Goal: Task Accomplishment & Management: Manage account settings

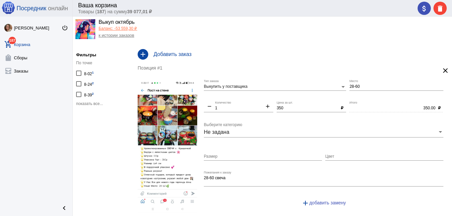
scroll to position [17, 0]
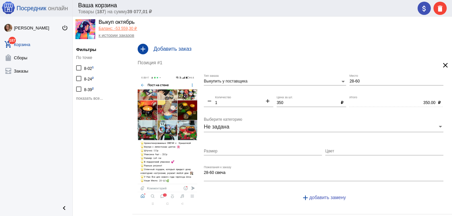
click at [94, 98] on span "показать все..." at bounding box center [89, 98] width 27 height 5
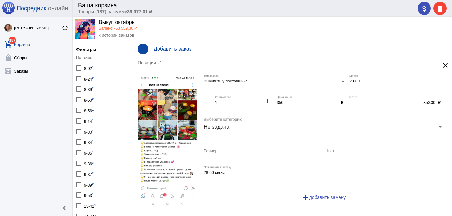
click at [87, 144] on div "9-34 1" at bounding box center [89, 141] width 10 height 9
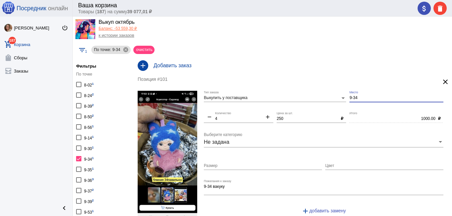
drag, startPoint x: 357, startPoint y: 97, endPoint x: 339, endPoint y: 98, distance: 17.9
click at [338, 99] on div "Выкупить у поставщика Тип заказа 9-34 Место remove 4 Количество add 250 Цена за…" at bounding box center [325, 156] width 243 height 130
type input "9-55"
drag, startPoint x: 285, startPoint y: 118, endPoint x: 266, endPoint y: 122, distance: 19.2
click at [270, 122] on div "Выкупить у поставщика Тип заказа 9-55 Место remove 4 Количество add 250 Цена за…" at bounding box center [325, 156] width 243 height 130
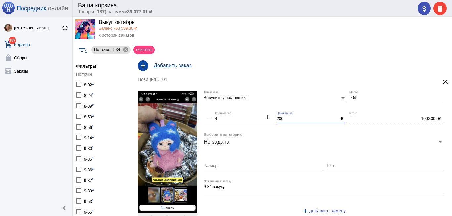
type input "200"
click at [348, 165] on input "Цвет" at bounding box center [384, 166] width 118 height 5
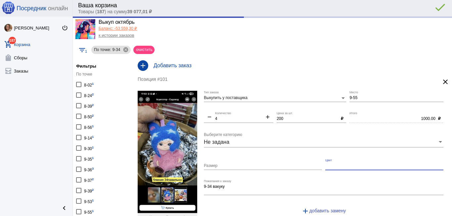
type input "800.00"
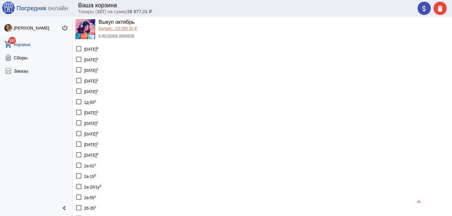
scroll to position [331, 0]
click at [87, 93] on div "2-1-03 1" at bounding box center [91, 92] width 14 height 9
checkbox input "true"
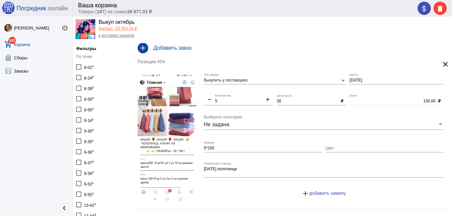
scroll to position [33, 0]
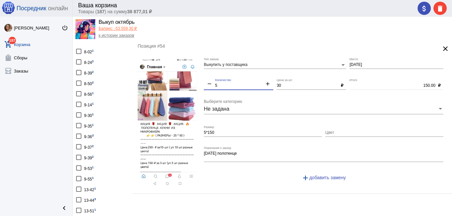
drag, startPoint x: 221, startPoint y: 87, endPoint x: 213, endPoint y: 85, distance: 8.7
click at [213, 85] on div "remove 5 Количество add" at bounding box center [239, 83] width 70 height 11
type input "10"
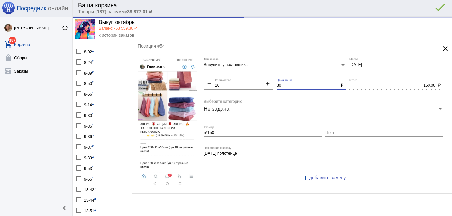
click at [273, 86] on div "Выкупить у поставщика Тип заказа 2-1-03 Место remove 10 Количество add 30 Цена …" at bounding box center [325, 123] width 243 height 130
type input "300.00"
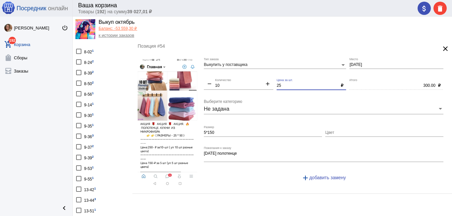
type input "25"
click at [346, 129] on div "Цвет" at bounding box center [384, 130] width 118 height 11
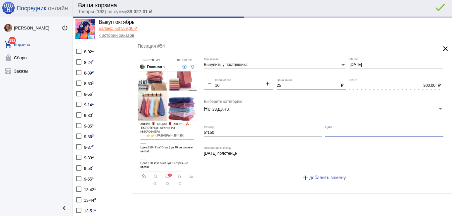
type input "250.00"
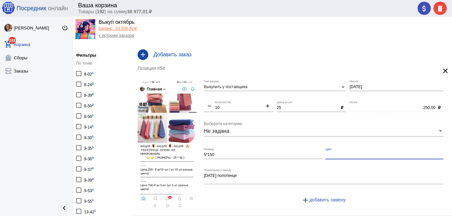
scroll to position [0, 0]
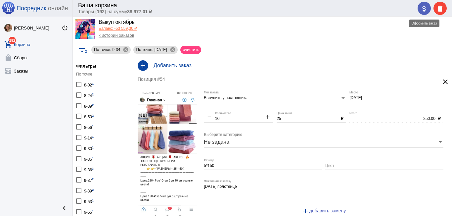
click at [425, 7] on mat-icon "attach_money" at bounding box center [424, 9] width 8 height 8
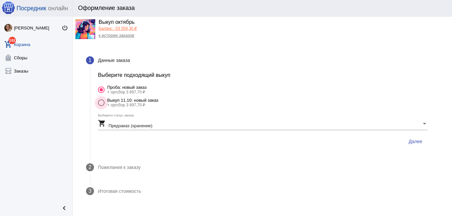
click at [100, 99] on div at bounding box center [101, 102] width 7 height 7
click at [101, 106] on input "Выкуп 11.10: новый заказ + оргсбор 3 897,70 ₽" at bounding box center [101, 106] width 0 height 0
radio input "true"
click at [419, 142] on span "Далее" at bounding box center [416, 141] width 14 height 5
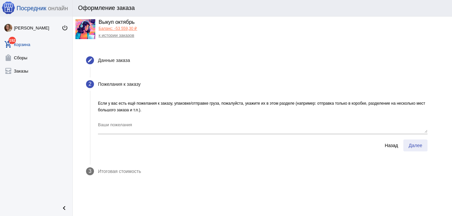
click at [414, 146] on span "Далее" at bounding box center [416, 145] width 14 height 5
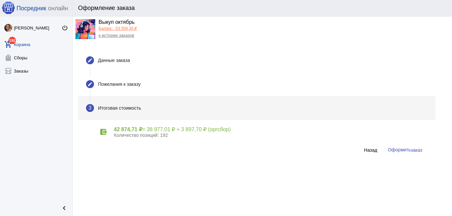
click at [408, 152] on span "Оформить заказ" at bounding box center [405, 149] width 34 height 5
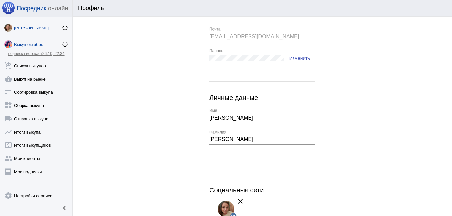
click at [46, 45] on div "Выкуп октябрь" at bounding box center [38, 44] width 48 height 5
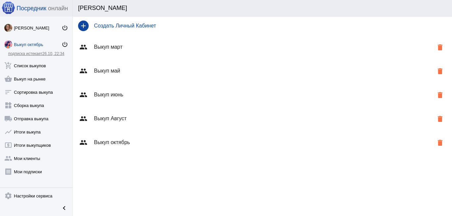
click at [116, 137] on div "group Выкуп октябрь delete" at bounding box center [262, 142] width 379 height 24
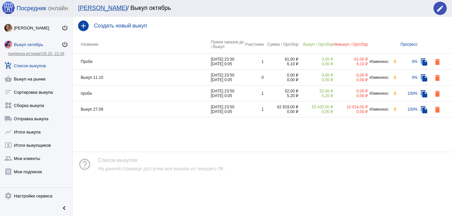
click at [147, 75] on td "Выкуп 11.10" at bounding box center [142, 78] width 138 height 16
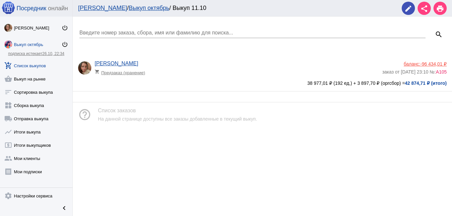
click at [443, 72] on span "А105" at bounding box center [441, 71] width 11 height 5
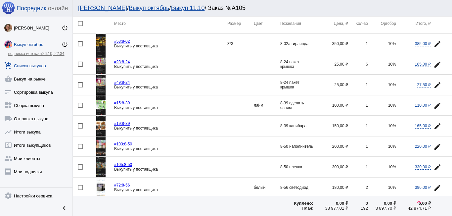
scroll to position [33, 0]
click at [81, 85] on div at bounding box center [80, 85] width 5 height 5
click at [80, 88] on input "checkbox" at bounding box center [80, 88] width 0 height 0
checkbox input "true"
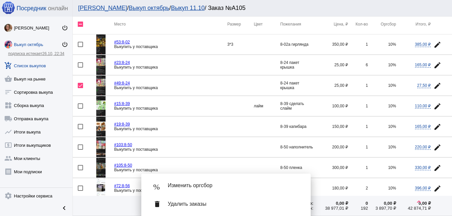
click at [434, 64] on mat-icon "edit" at bounding box center [438, 65] width 8 height 8
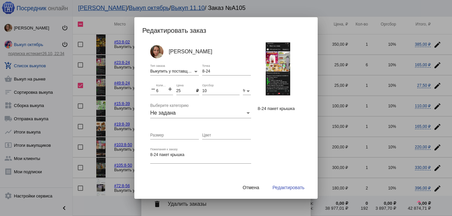
click at [172, 90] on mat-form-field "remove 6 Количество add" at bounding box center [163, 94] width 26 height 20
click at [170, 89] on mat-icon "add" at bounding box center [170, 90] width 6 height 8
type input "7"
click at [286, 184] on button "Редактировать" at bounding box center [288, 187] width 43 height 12
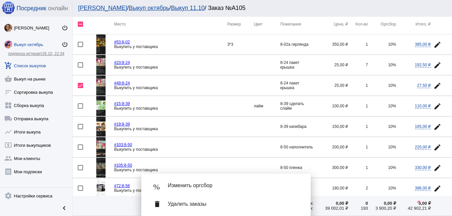
click at [197, 204] on span "Удалить заказы" at bounding box center [234, 204] width 132 height 7
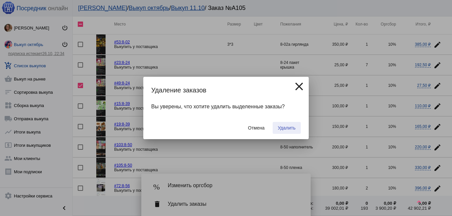
click at [292, 125] on span "Удалить" at bounding box center [287, 127] width 18 height 5
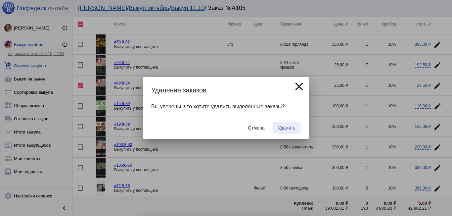
checkbox input "false"
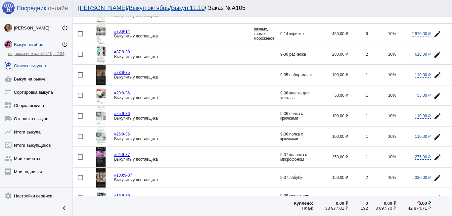
scroll to position [199, 0]
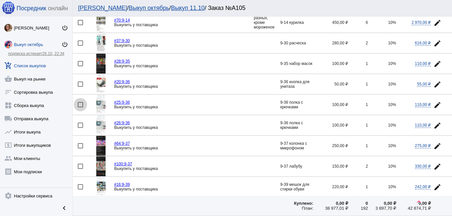
click at [82, 103] on div at bounding box center [80, 104] width 5 height 5
click at [80, 107] on input "checkbox" at bounding box center [80, 107] width 0 height 0
checkbox input "true"
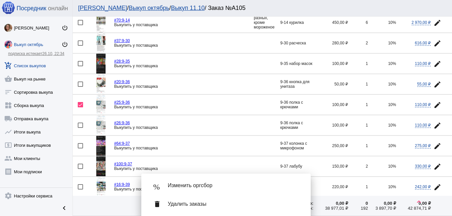
click at [434, 126] on mat-icon "edit" at bounding box center [438, 126] width 8 height 8
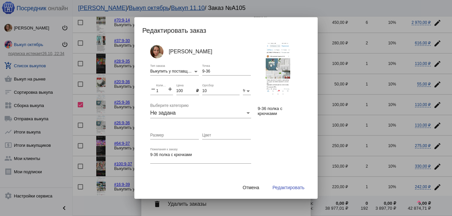
click at [169, 88] on mat-icon "add" at bounding box center [170, 90] width 6 height 8
type input "2"
click at [278, 186] on span "Редактировать" at bounding box center [288, 187] width 32 height 5
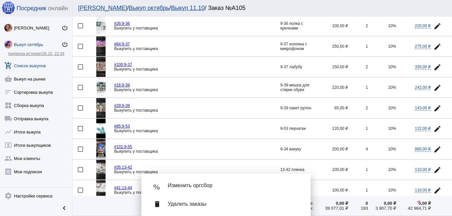
scroll to position [331, 0]
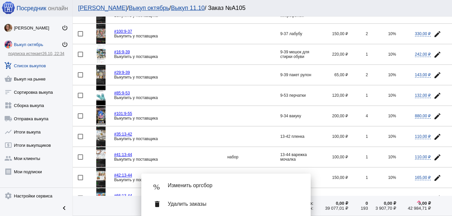
click at [100, 141] on img at bounding box center [100, 136] width 9 height 20
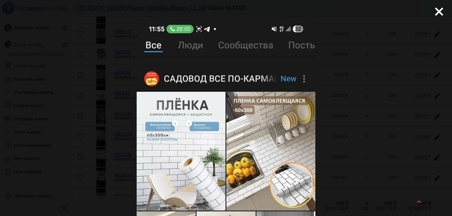
click at [435, 10] on mat-icon "close" at bounding box center [437, 9] width 8 height 8
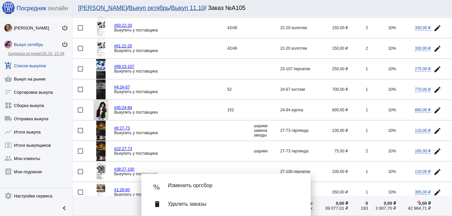
scroll to position [596, 0]
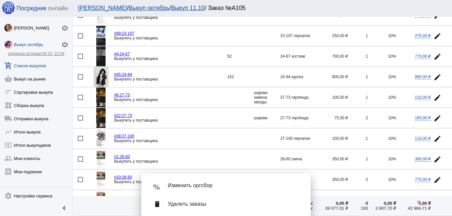
click at [98, 102] on img at bounding box center [100, 97] width 9 height 20
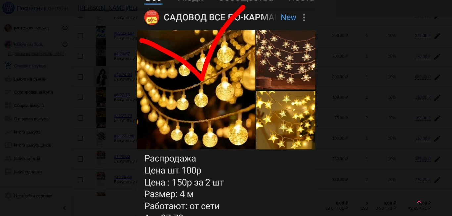
scroll to position [0, 0]
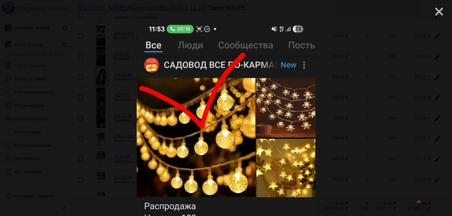
click at [433, 11] on mat-icon "close" at bounding box center [437, 9] width 8 height 8
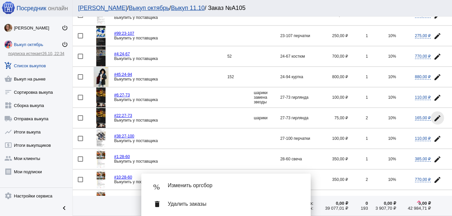
click at [434, 114] on button "edit" at bounding box center [437, 117] width 13 height 13
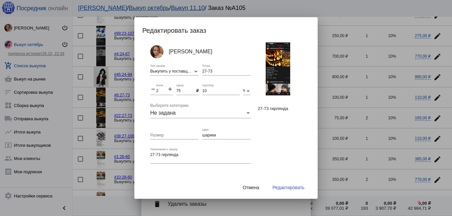
click at [170, 89] on mat-icon "add" at bounding box center [170, 90] width 6 height 8
click at [170, 88] on mat-icon "add" at bounding box center [170, 90] width 6 height 8
type input "4"
click at [220, 137] on input "шарики" at bounding box center [226, 135] width 49 height 5
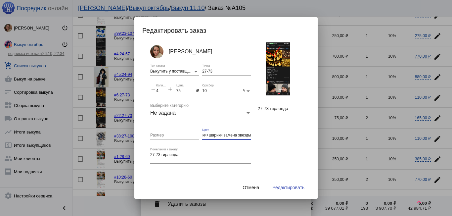
type input "шарики+шарики замена звезды"
click at [289, 185] on span "Редактировать" at bounding box center [288, 187] width 32 height 5
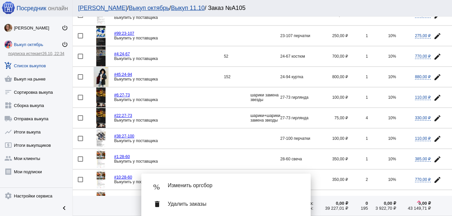
click at [78, 96] on div at bounding box center [80, 97] width 5 height 5
click at [80, 100] on input "checkbox" at bounding box center [80, 100] width 0 height 0
click at [81, 98] on div at bounding box center [80, 97] width 5 height 5
click at [80, 100] on input "checkbox" at bounding box center [80, 100] width 0 height 0
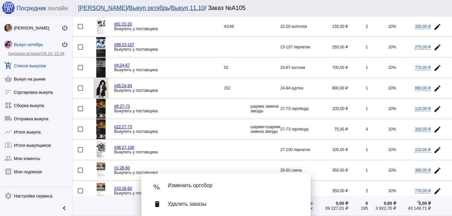
scroll to position [596, 0]
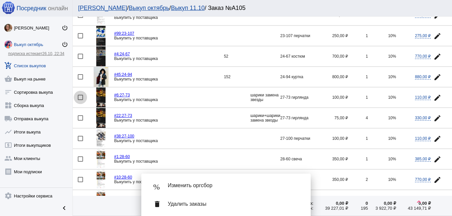
click at [82, 96] on div at bounding box center [80, 97] width 5 height 5
click at [80, 100] on input "checkbox" at bounding box center [80, 100] width 0 height 0
checkbox input "true"
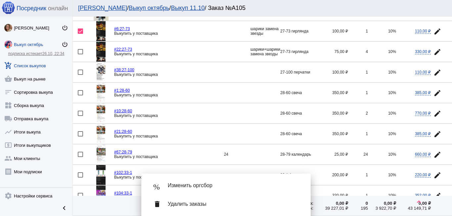
click at [81, 91] on div at bounding box center [80, 92] width 5 height 5
click at [80, 95] on input "checkbox" at bounding box center [80, 95] width 0 height 0
checkbox input "true"
click at [80, 133] on div at bounding box center [80, 133] width 5 height 5
click at [80, 136] on input "checkbox" at bounding box center [80, 136] width 0 height 0
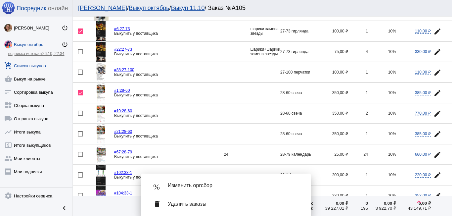
checkbox input "true"
click at [434, 114] on mat-icon "edit" at bounding box center [438, 114] width 8 height 8
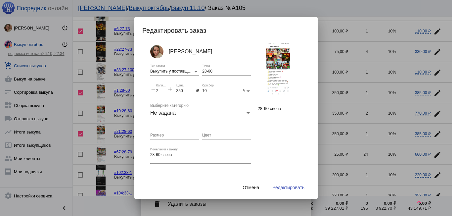
click at [168, 89] on mat-icon "add" at bounding box center [170, 90] width 6 height 8
type input "4"
click at [299, 188] on span "Редактировать" at bounding box center [288, 187] width 32 height 5
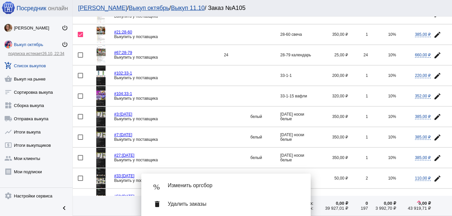
scroll to position [795, 0]
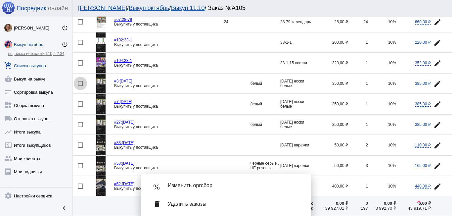
click at [81, 81] on div at bounding box center [80, 83] width 5 height 5
click at [80, 86] on input "checkbox" at bounding box center [80, 86] width 0 height 0
checkbox input "true"
click at [82, 104] on div at bounding box center [80, 103] width 5 height 5
click at [80, 107] on input "checkbox" at bounding box center [80, 107] width 0 height 0
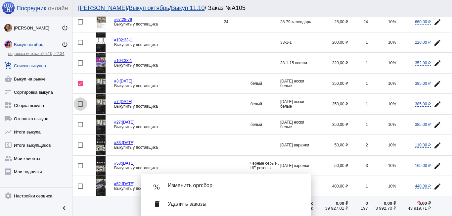
checkbox input "true"
click at [436, 123] on mat-icon "edit" at bounding box center [438, 125] width 8 height 8
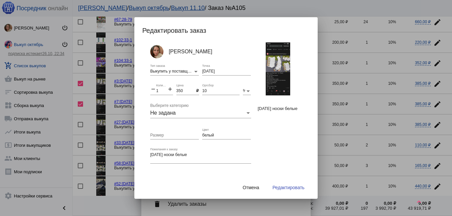
click at [170, 89] on mat-icon "add" at bounding box center [170, 90] width 6 height 8
type input "3"
click at [292, 185] on span "Редактировать" at bounding box center [288, 187] width 32 height 5
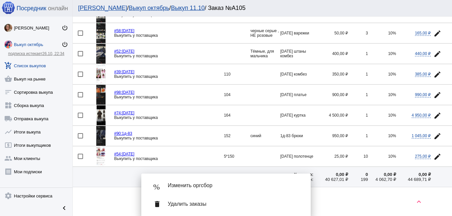
scroll to position [949, 0]
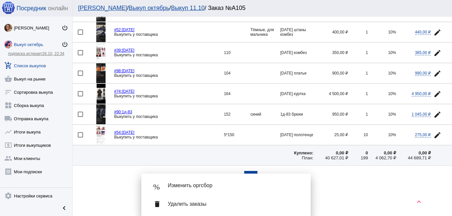
click at [434, 136] on mat-icon "edit" at bounding box center [438, 135] width 8 height 8
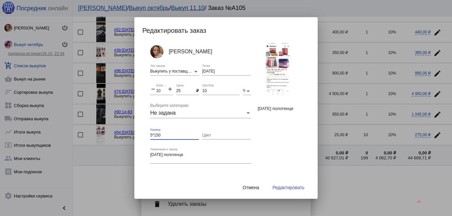
drag, startPoint x: 161, startPoint y: 135, endPoint x: 151, endPoint y: 135, distance: 9.6
click at [150, 136] on input "5*150" at bounding box center [174, 135] width 49 height 5
click at [281, 189] on span "Редактировать" at bounding box center [288, 187] width 32 height 5
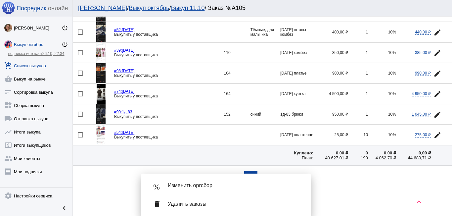
click at [190, 206] on span "Удалить заказы" at bounding box center [234, 204] width 132 height 7
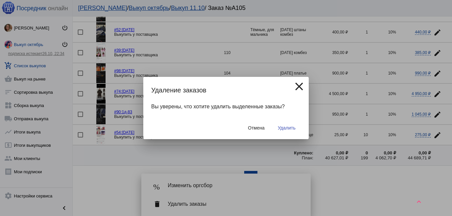
click at [288, 125] on span "Удалить" at bounding box center [287, 127] width 18 height 5
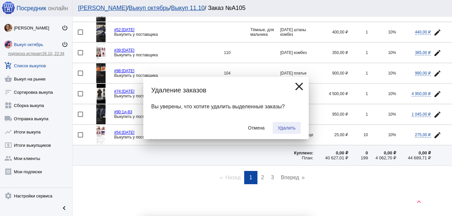
checkbox input "false"
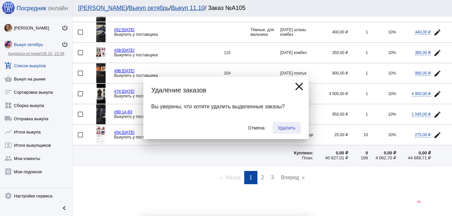
checkbox input "false"
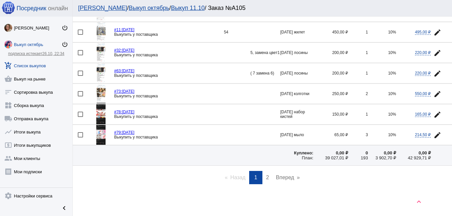
click at [266, 178] on span "2" at bounding box center [267, 177] width 3 height 6
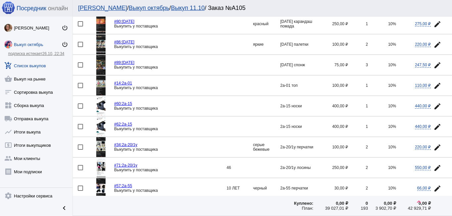
scroll to position [66, 0]
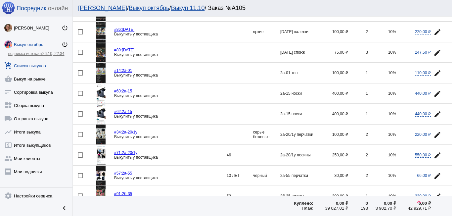
click at [79, 92] on div at bounding box center [80, 93] width 5 height 5
click at [80, 96] on input "checkbox" at bounding box center [80, 96] width 0 height 0
checkbox input "true"
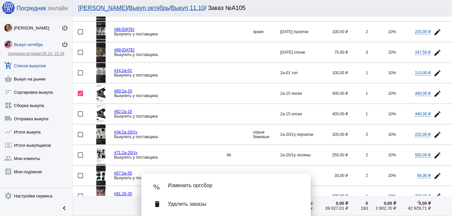
click at [434, 111] on mat-icon "edit" at bounding box center [438, 114] width 8 height 8
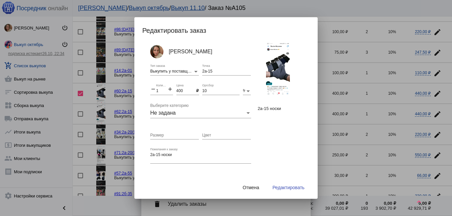
click at [170, 88] on mat-icon "add" at bounding box center [170, 90] width 6 height 8
type input "2"
click at [286, 187] on span "Редактировать" at bounding box center [288, 187] width 32 height 5
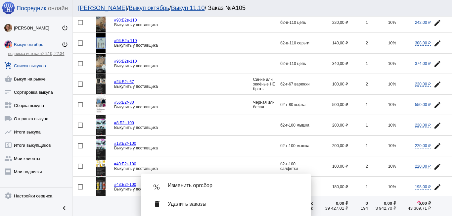
scroll to position [629, 0]
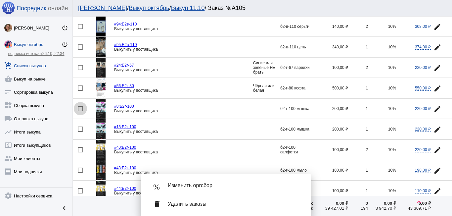
click at [82, 108] on div at bounding box center [80, 108] width 5 height 5
click at [80, 111] on input "checkbox" at bounding box center [80, 111] width 0 height 0
checkbox input "true"
click at [434, 128] on mat-icon "edit" at bounding box center [438, 129] width 8 height 8
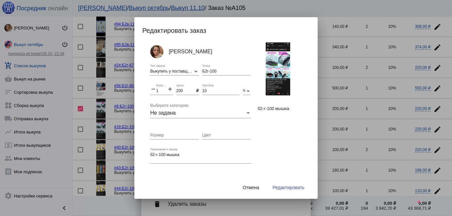
click at [168, 87] on mat-icon "add" at bounding box center [170, 90] width 6 height 8
type input "2"
click at [279, 190] on button "Редактировать" at bounding box center [288, 187] width 43 height 12
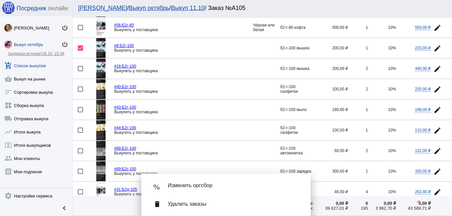
scroll to position [695, 0]
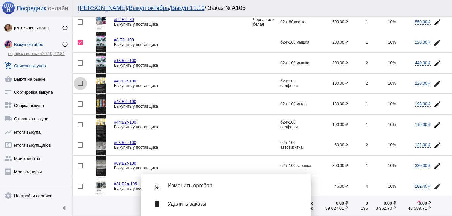
click at [80, 84] on div at bounding box center [80, 83] width 5 height 5
click at [80, 86] on input "checkbox" at bounding box center [80, 86] width 0 height 0
checkbox input "true"
click at [434, 123] on mat-icon "edit" at bounding box center [438, 125] width 8 height 8
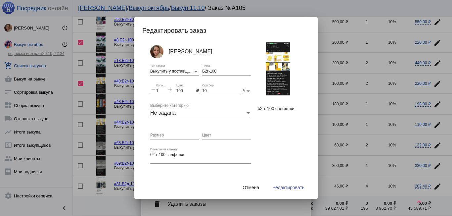
click at [171, 89] on mat-icon "add" at bounding box center [170, 90] width 6 height 8
type input "3"
click at [289, 185] on span "Редактировать" at bounding box center [288, 187] width 32 height 5
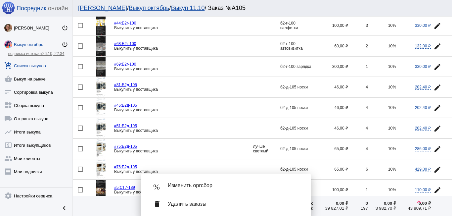
scroll to position [795, 0]
click at [81, 85] on div at bounding box center [80, 86] width 5 height 5
click at [80, 89] on input "checkbox" at bounding box center [80, 89] width 0 height 0
checkbox input "true"
click at [81, 107] on div at bounding box center [80, 107] width 5 height 5
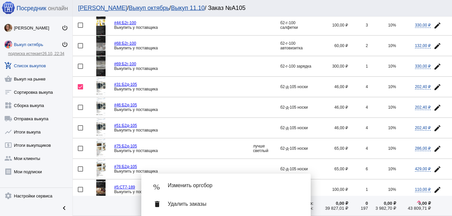
click at [80, 110] on input "checkbox" at bounding box center [80, 110] width 0 height 0
checkbox input "true"
click at [435, 130] on mat-icon "edit" at bounding box center [438, 128] width 8 height 8
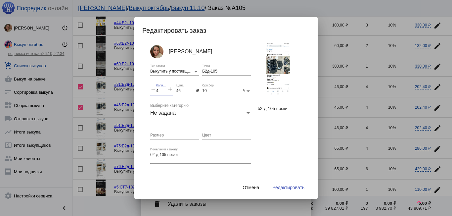
drag, startPoint x: 160, startPoint y: 91, endPoint x: 155, endPoint y: 91, distance: 5.0
click at [155, 91] on div "remove 4 Количество add" at bounding box center [161, 89] width 23 height 11
type input "1"
click at [282, 189] on span "Редактировать" at bounding box center [288, 187] width 32 height 5
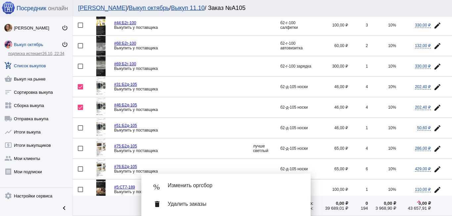
click at [98, 130] on img at bounding box center [100, 128] width 9 height 20
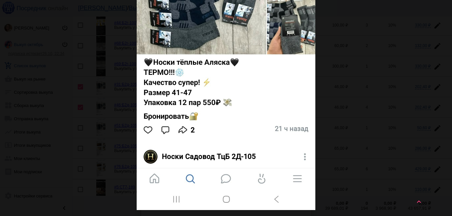
scroll to position [0, 0]
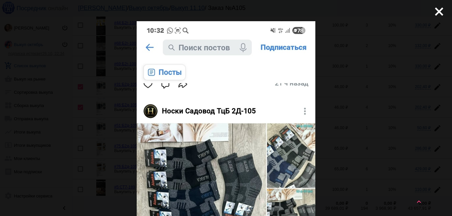
drag, startPoint x: 436, startPoint y: 12, endPoint x: 386, endPoint y: 61, distance: 69.8
click at [436, 12] on mat-icon "close" at bounding box center [437, 9] width 8 height 8
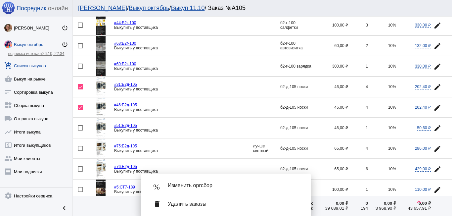
click at [436, 124] on button "edit" at bounding box center [437, 127] width 13 height 13
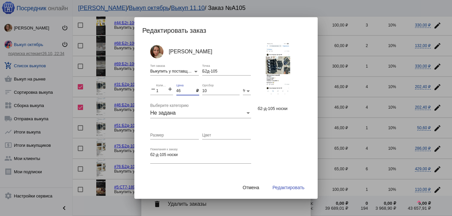
drag, startPoint x: 181, startPoint y: 91, endPoint x: 174, endPoint y: 93, distance: 7.9
click at [174, 93] on div "[PERSON_NAME] Выкупить у поставщика Тип заказа Б2д-105 Точка remove 1 Количеств…" at bounding box center [205, 114] width 111 height 144
type input "550"
click at [285, 186] on span "Редактировать" at bounding box center [288, 187] width 32 height 5
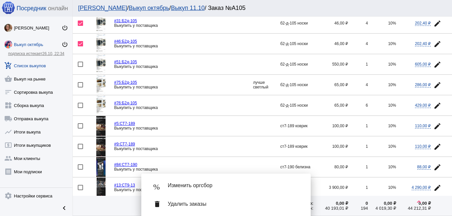
scroll to position [861, 0]
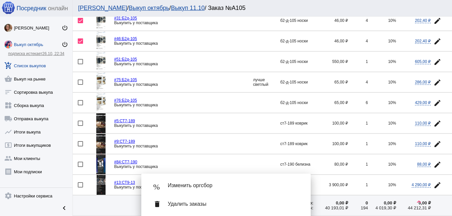
click at [100, 84] on img at bounding box center [100, 82] width 9 height 20
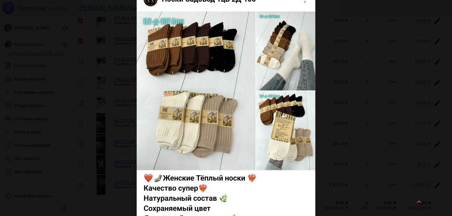
scroll to position [0, 0]
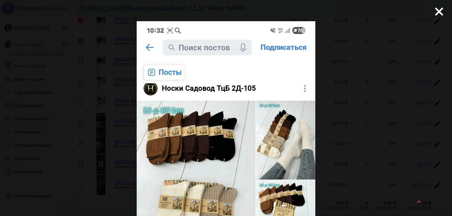
drag, startPoint x: 432, startPoint y: 9, endPoint x: 408, endPoint y: 17, distance: 25.3
click at [433, 9] on mat-icon "close" at bounding box center [437, 9] width 8 height 8
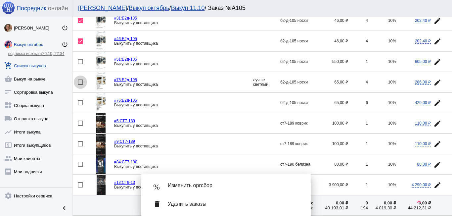
click at [80, 81] on div at bounding box center [80, 81] width 5 height 5
click at [80, 85] on input "checkbox" at bounding box center [80, 85] width 0 height 0
checkbox input "true"
click at [434, 103] on mat-icon "edit" at bounding box center [438, 103] width 8 height 8
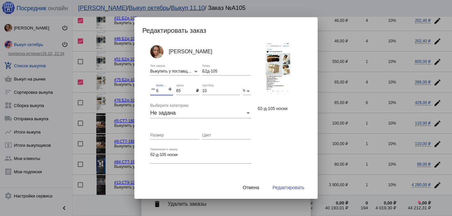
drag, startPoint x: 158, startPoint y: 90, endPoint x: 154, endPoint y: 90, distance: 4.0
click at [154, 90] on div "remove 6 Количество add" at bounding box center [161, 89] width 23 height 11
type input "1"
click at [183, 90] on input "65" at bounding box center [186, 91] width 20 height 5
type input "650"
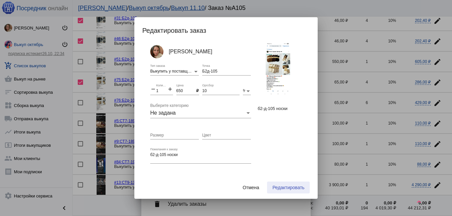
click at [293, 184] on button "Редактировать" at bounding box center [288, 187] width 43 height 12
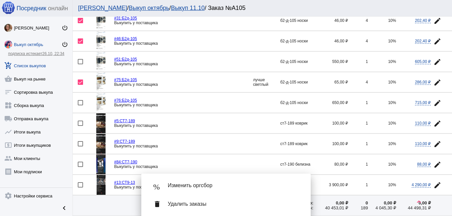
scroll to position [894, 0]
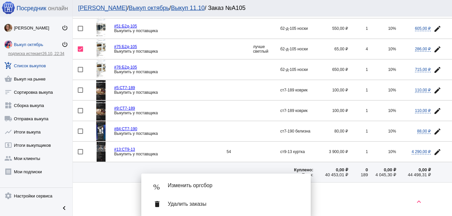
click at [79, 88] on div at bounding box center [80, 89] width 5 height 5
click at [80, 93] on input "checkbox" at bounding box center [80, 93] width 0 height 0
checkbox input "true"
click at [434, 110] on mat-icon "edit" at bounding box center [438, 111] width 8 height 8
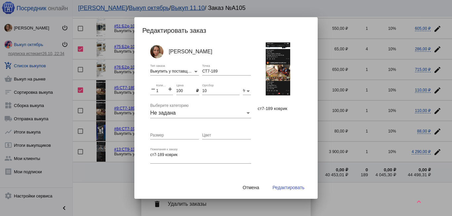
click at [170, 88] on mat-icon "add" at bounding box center [170, 90] width 6 height 8
type input "2"
click at [284, 189] on span "Редактировать" at bounding box center [288, 187] width 32 height 5
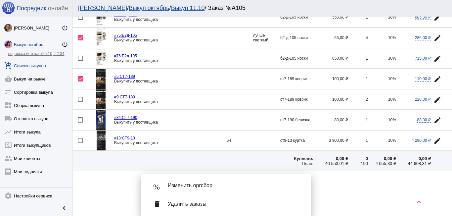
scroll to position [911, 0]
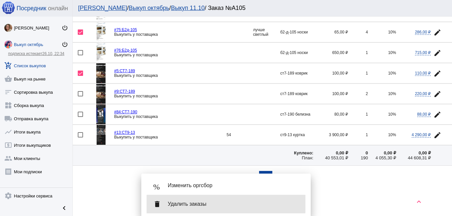
click at [195, 200] on div "delete Удалить заказы" at bounding box center [226, 204] width 159 height 19
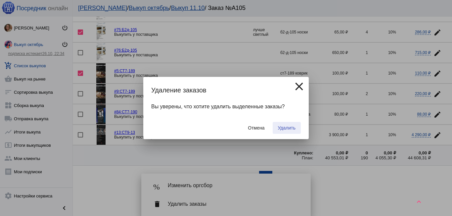
click at [286, 123] on button "Удалить" at bounding box center [287, 128] width 28 height 12
checkbox input "false"
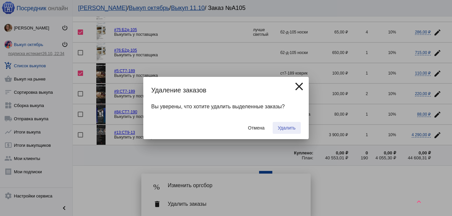
checkbox input "false"
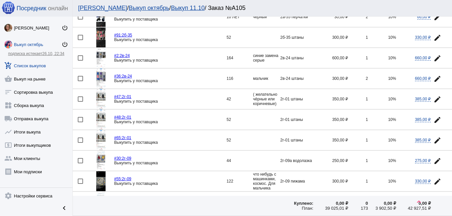
scroll to position [6, 0]
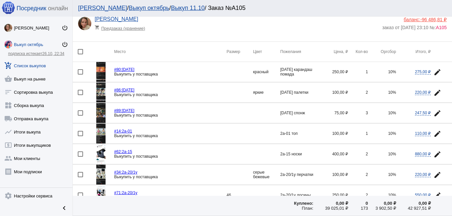
click at [171, 7] on link "Выкуп 11.10" at bounding box center [188, 8] width 34 height 7
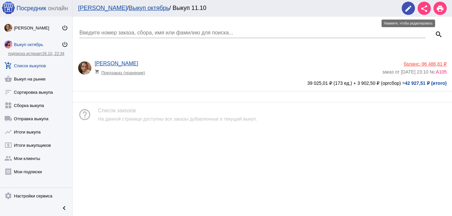
click at [409, 10] on mat-icon "edit" at bounding box center [409, 9] width 8 height 8
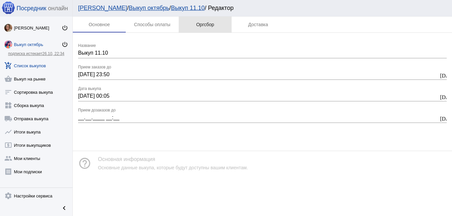
click at [208, 24] on div "Оргсбор" at bounding box center [205, 24] width 18 height 5
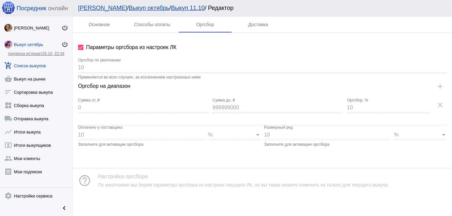
click at [82, 47] on div at bounding box center [80, 47] width 5 height 5
click at [81, 50] on input "Параметры оргсбора из настроек ЛК" at bounding box center [80, 50] width 0 height 0
checkbox input "false"
click at [436, 106] on mat-icon "clear" at bounding box center [440, 105] width 8 height 8
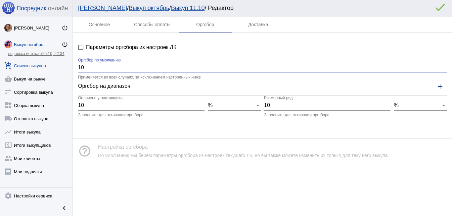
drag, startPoint x: 86, startPoint y: 67, endPoint x: 67, endPoint y: 64, distance: 18.7
click at [67, 64] on div "Посредник онлайн [PERSON_NAME] power_settings_new Выкуп октябрь power_settings_…" at bounding box center [226, 108] width 452 height 216
type input "0"
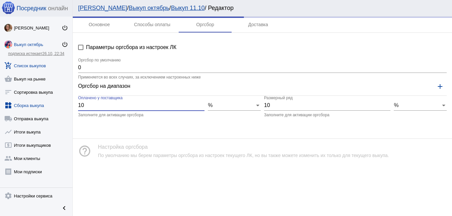
drag, startPoint x: 92, startPoint y: 106, endPoint x: 58, endPoint y: 101, distance: 34.1
click at [59, 103] on div "Посредник онлайн [PERSON_NAME] power_settings_new Выкуп октябрь power_settings_…" at bounding box center [226, 108] width 452 height 216
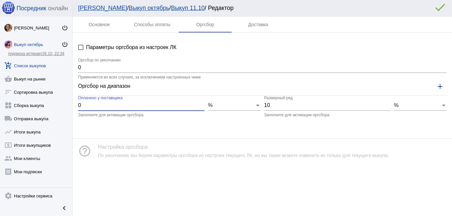
type input "0"
click at [258, 104] on div "0 Оплачено у поставщика Заполните для активации оргсбора % 10 Размерный ряд Зап…" at bounding box center [262, 107] width 369 height 22
type input "0"
click at [171, 8] on link "Выкуп 11.10" at bounding box center [188, 8] width 34 height 7
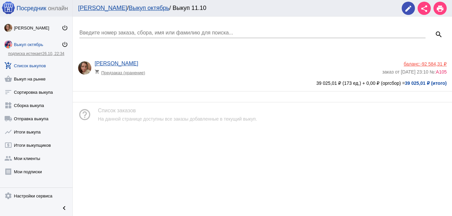
click at [443, 72] on span "А105" at bounding box center [441, 71] width 11 height 5
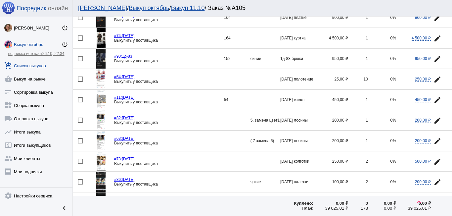
scroll to position [949, 0]
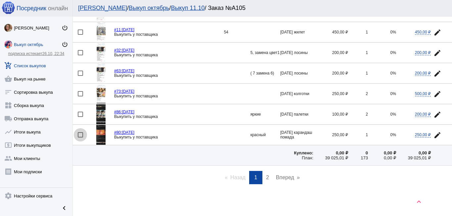
click at [79, 134] on div at bounding box center [80, 134] width 5 height 5
click at [80, 137] on input "checkbox" at bounding box center [80, 137] width 0 height 0
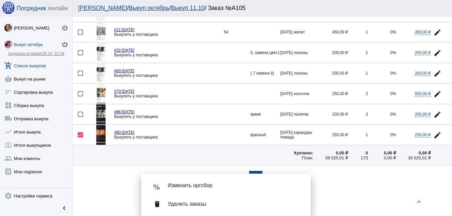
click at [204, 202] on span "Удалить заказы" at bounding box center [234, 204] width 132 height 7
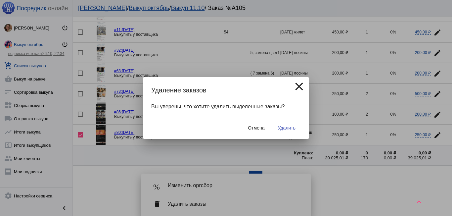
click at [289, 126] on span "Удалить" at bounding box center [287, 127] width 18 height 5
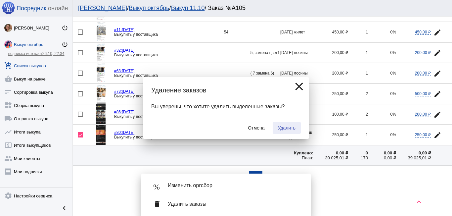
checkbox input "false"
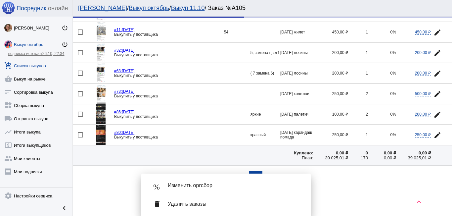
scroll to position [0, 0]
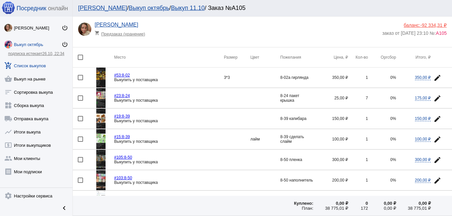
click at [172, 5] on link "Выкуп 11.10" at bounding box center [188, 8] width 34 height 7
